Goal: Transaction & Acquisition: Purchase product/service

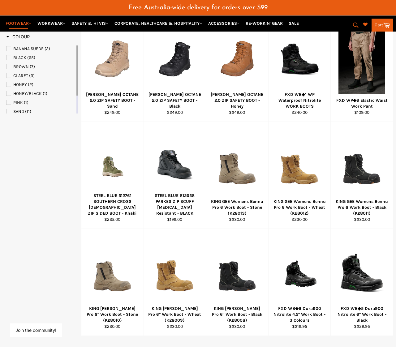
scroll to position [273, 0]
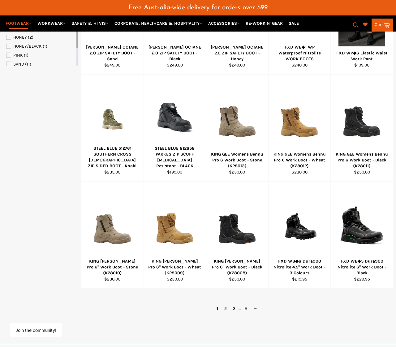
click at [260, 304] on link "→" at bounding box center [255, 308] width 11 height 9
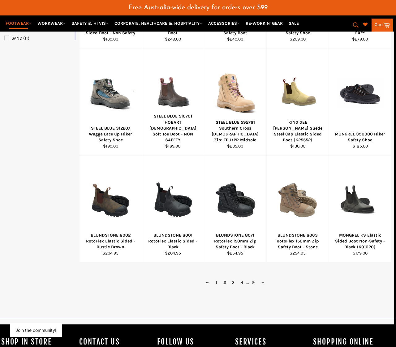
scroll to position [349, 2]
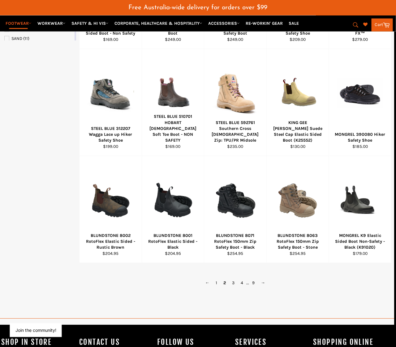
click at [303, 202] on div at bounding box center [298, 200] width 47 height 73
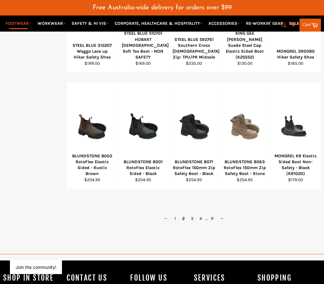
scroll to position [433, 0]
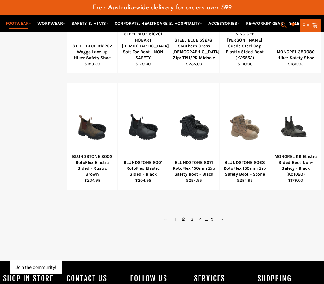
click at [223, 214] on link "→" at bounding box center [221, 218] width 11 height 9
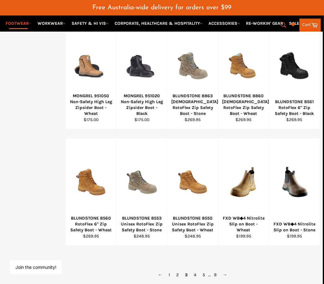
scroll to position [379, 1]
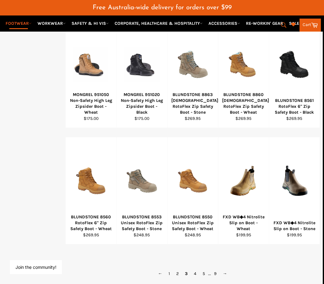
click at [196, 269] on link "4" at bounding box center [195, 273] width 9 height 9
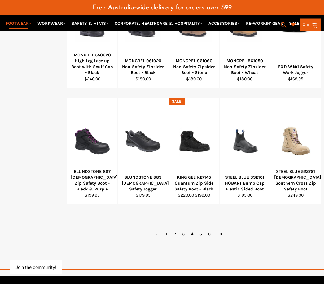
scroll to position [419, 0]
click at [206, 229] on link "6" at bounding box center [209, 233] width 9 height 9
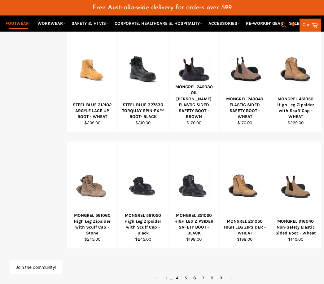
scroll to position [380, 0]
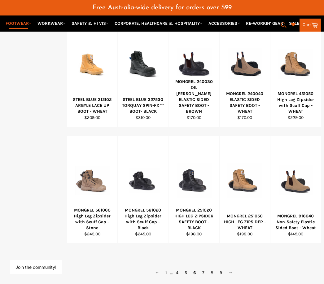
click at [186, 268] on link "5" at bounding box center [185, 272] width 9 height 9
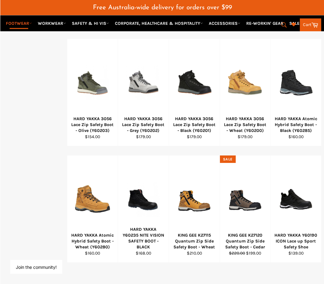
scroll to position [361, 0]
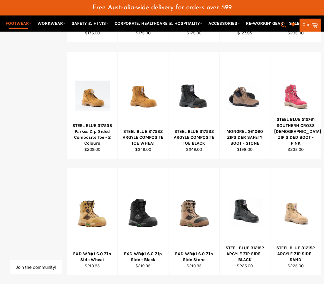
scroll to position [348, 0]
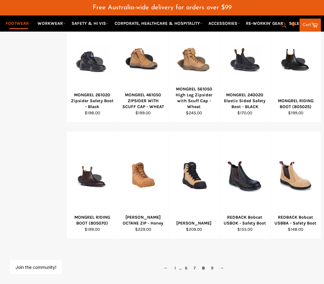
scroll to position [371, 0]
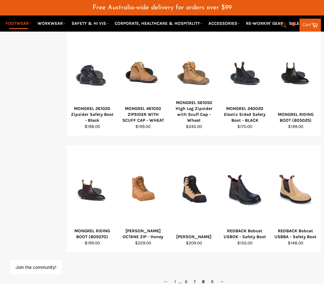
click at [212, 277] on link "9" at bounding box center [212, 281] width 9 height 9
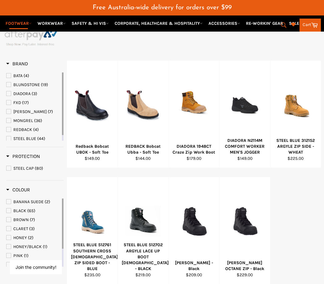
scroll to position [107, 0]
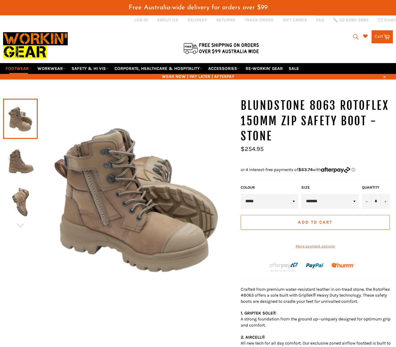
click at [28, 164] on img at bounding box center [20, 160] width 28 height 34
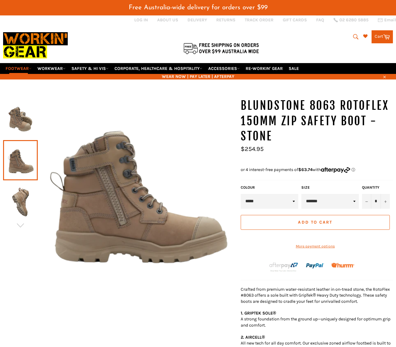
click at [27, 191] on img at bounding box center [20, 202] width 28 height 34
